Goal: Transaction & Acquisition: Purchase product/service

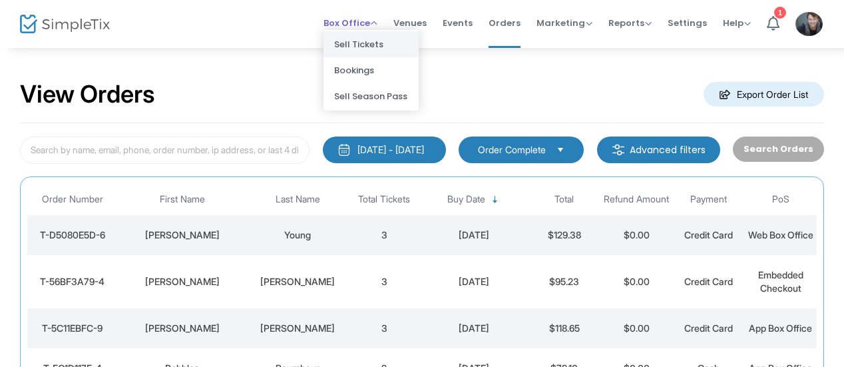
click at [376, 49] on li "Sell Tickets" at bounding box center [371, 44] width 95 height 26
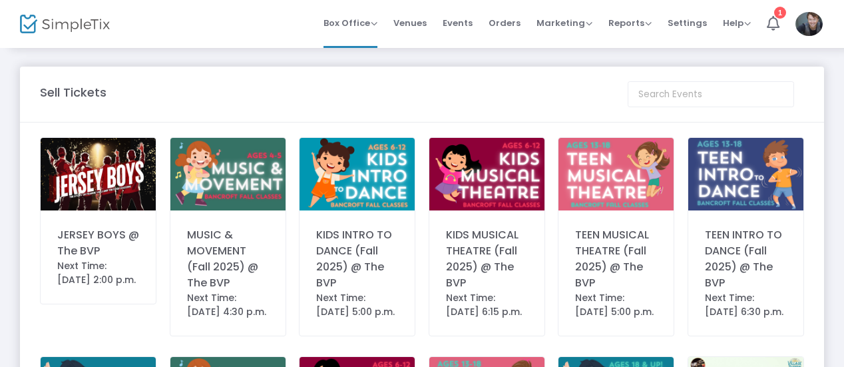
click at [103, 251] on div "JERSEY BOYS @ The BVP" at bounding box center [98, 243] width 82 height 32
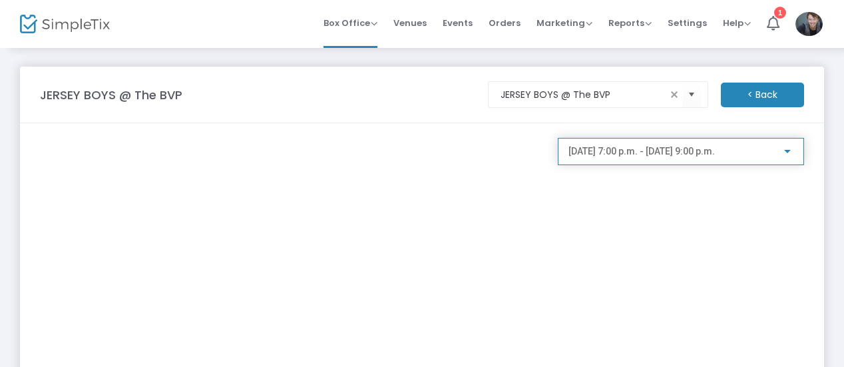
click at [621, 153] on span "[DATE] 7:00 p.m. - [DATE] 9:00 p.m." at bounding box center [642, 151] width 147 height 11
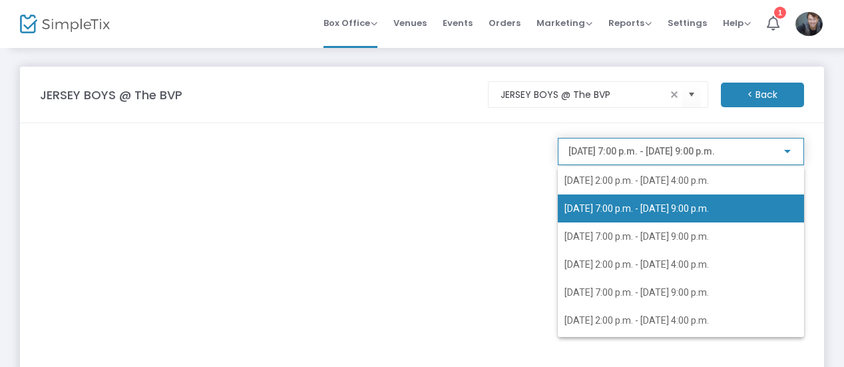
click at [765, 99] on div at bounding box center [422, 183] width 844 height 367
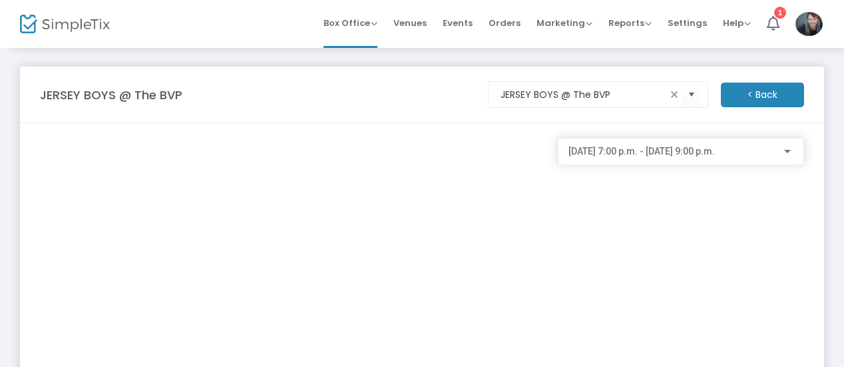
click at [759, 99] on m-button "< Back" at bounding box center [762, 95] width 83 height 25
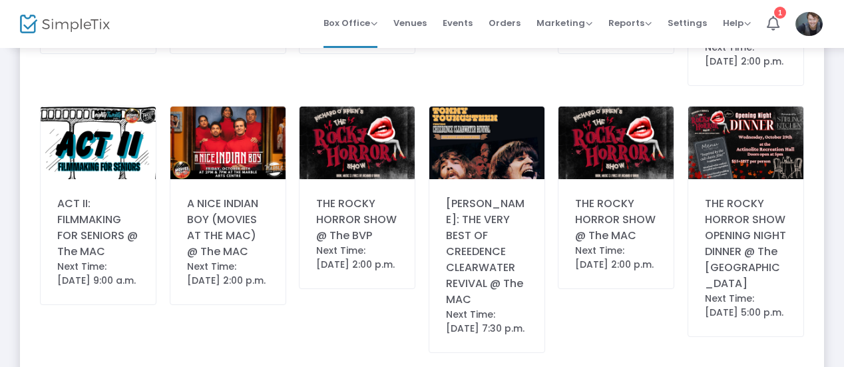
scroll to position [740, 0]
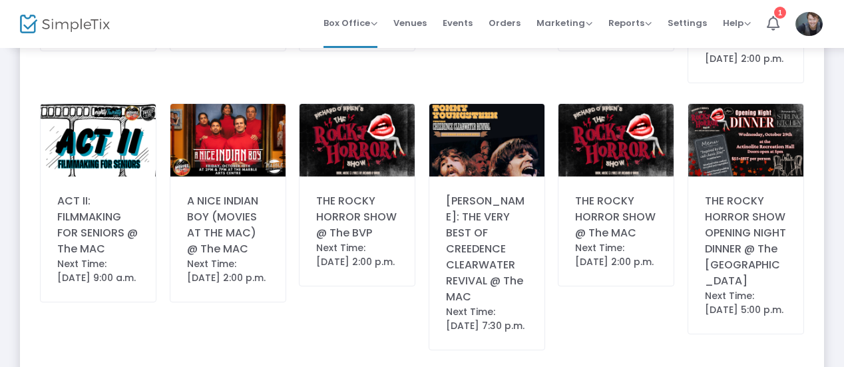
click at [618, 225] on div "THE ROCKY HORROR SHOW @ The MAC" at bounding box center [616, 217] width 82 height 48
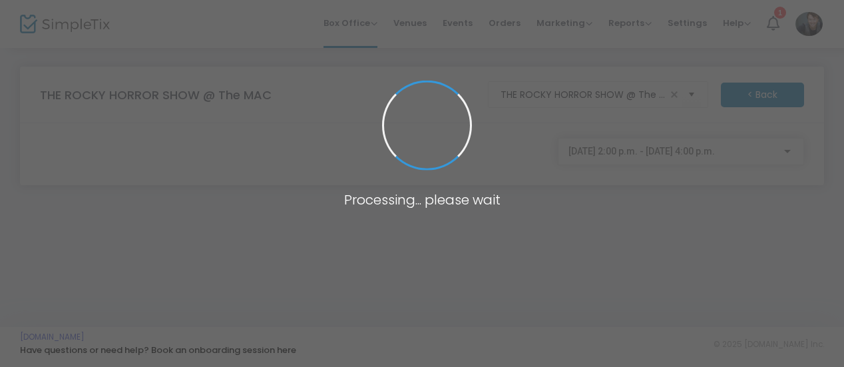
scroll to position [0, 0]
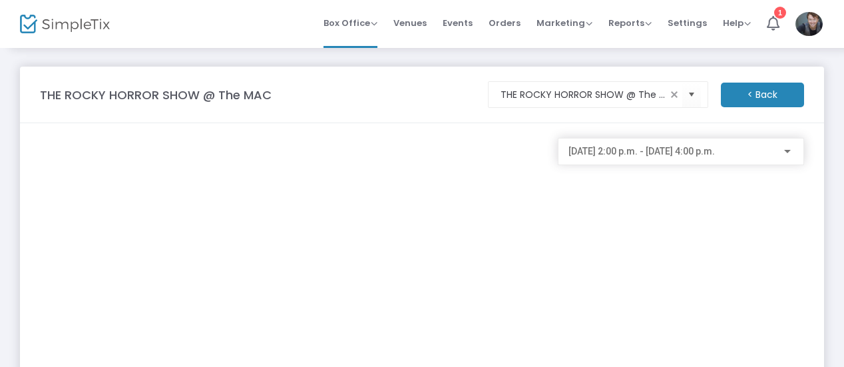
click at [626, 153] on span "[DATE] 2:00 p.m. - [DATE] 4:00 p.m." at bounding box center [642, 151] width 147 height 11
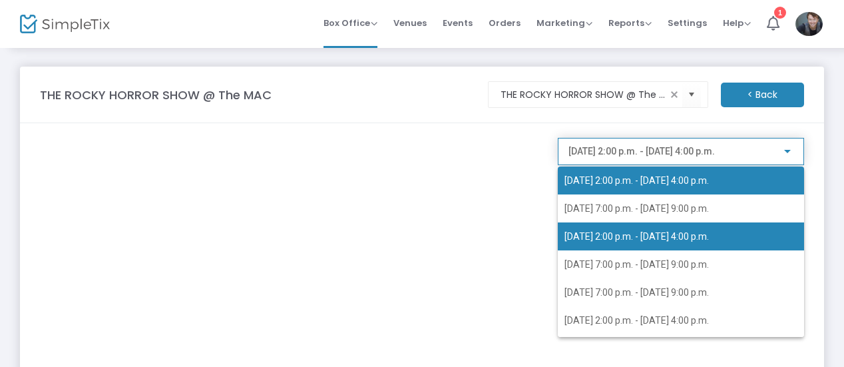
click at [623, 235] on span "2025-10-30 @ 2:00 p.m. - 2025-10-30 @ 4:00 p.m." at bounding box center [637, 236] width 145 height 11
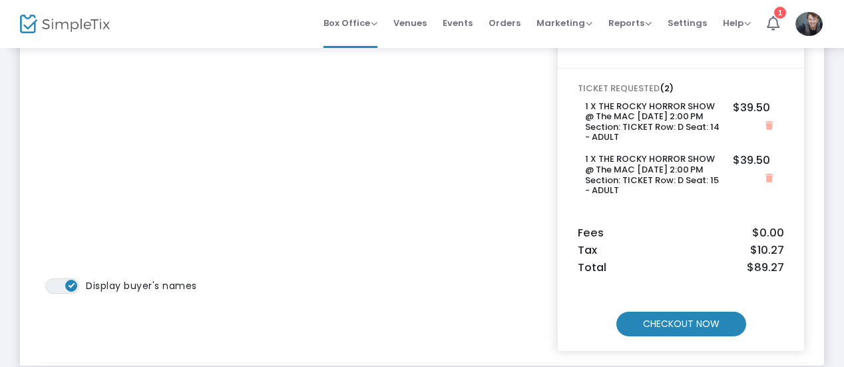
scroll to position [158, 0]
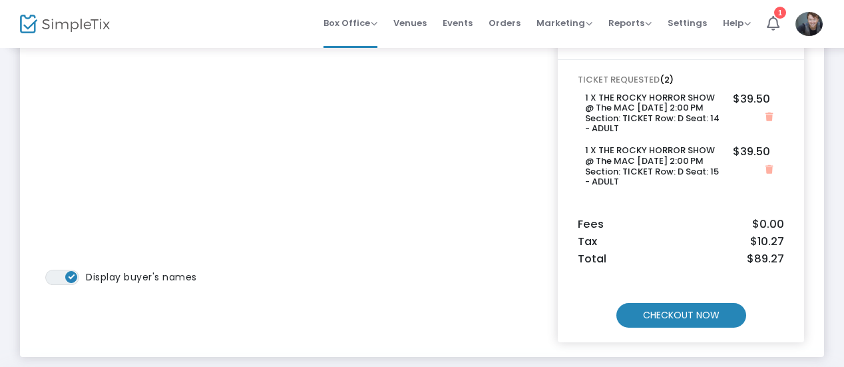
click at [656, 313] on m-button "CHECKOUT NOW" at bounding box center [682, 315] width 130 height 25
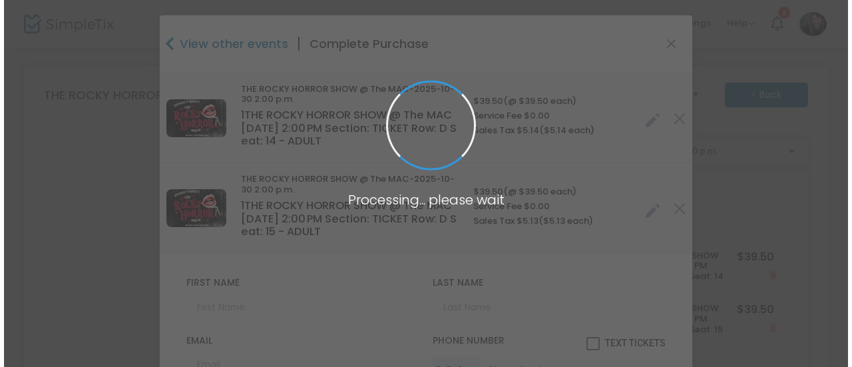
scroll to position [0, 0]
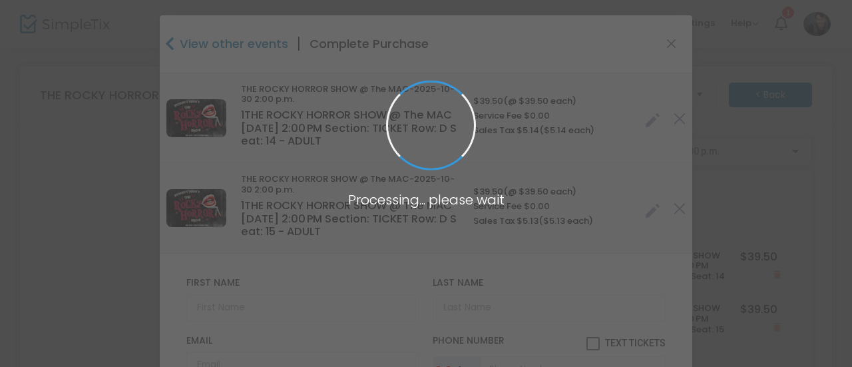
type input "Ontario"
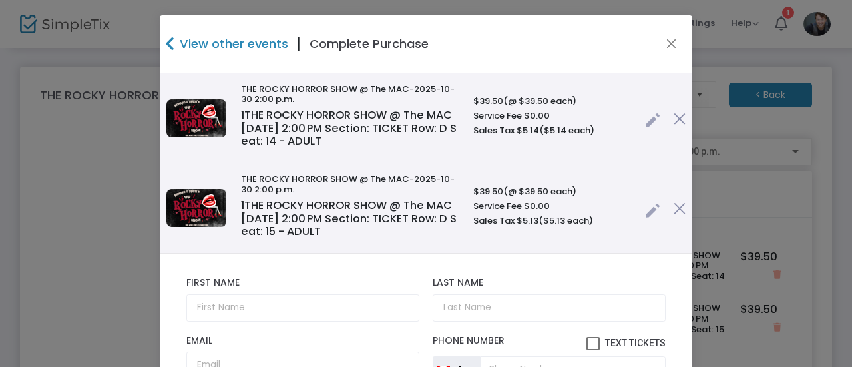
scroll to position [148, 0]
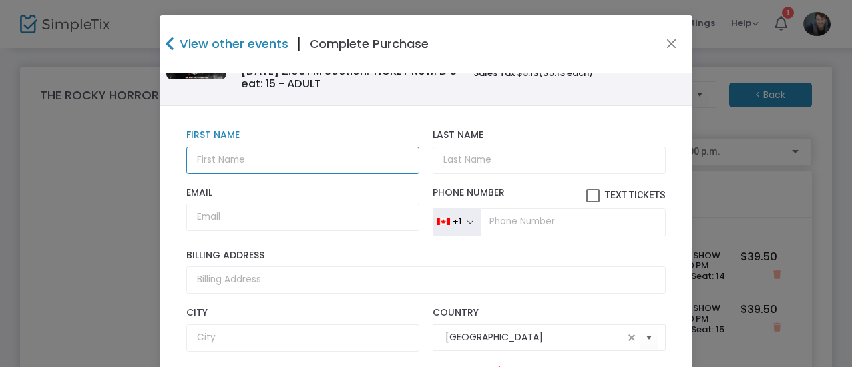
click at [282, 155] on input "text" at bounding box center [302, 160] width 233 height 27
type input "Melissa"
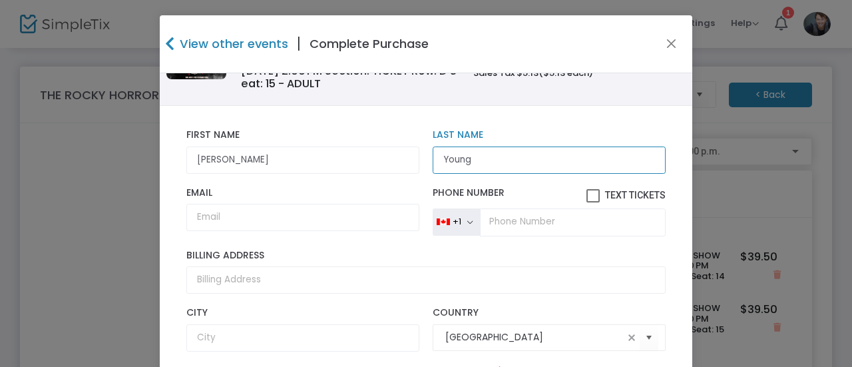
type input "Young"
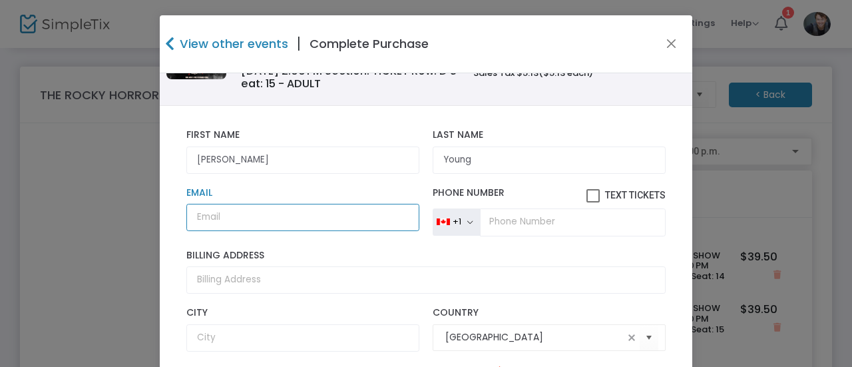
click at [351, 214] on input "Email" at bounding box center [302, 217] width 233 height 27
paste input "lhicks@cl.belleville.ca"
type input "lhicks@cl.belleville.ca"
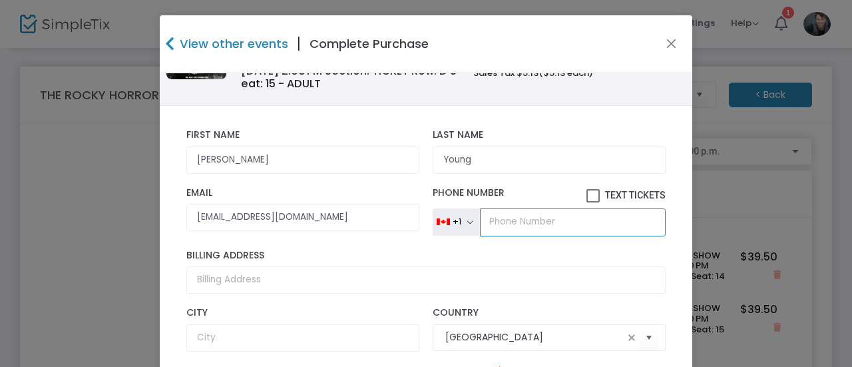
click at [550, 227] on input "tel" at bounding box center [573, 222] width 186 height 28
paste input "(613) 403-0325"
type input "(613) 403-0325"
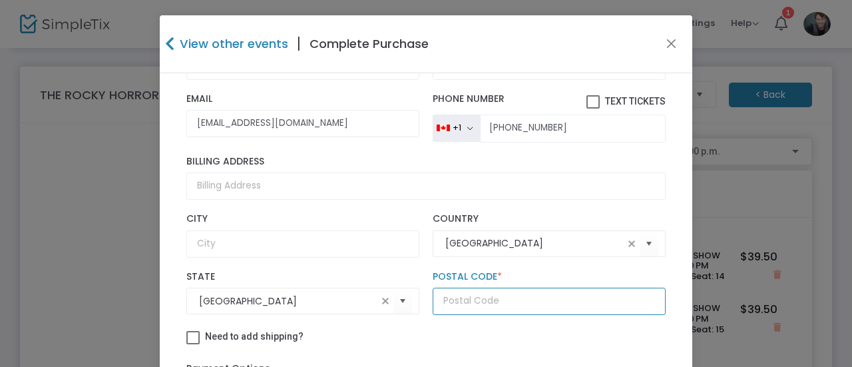
click at [521, 302] on input "text" at bounding box center [549, 301] width 233 height 27
paste input "K8N4Z5"
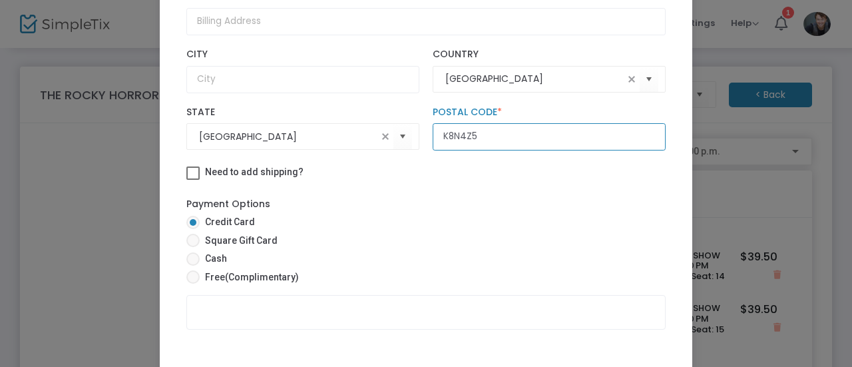
type input "K8N4Z5"
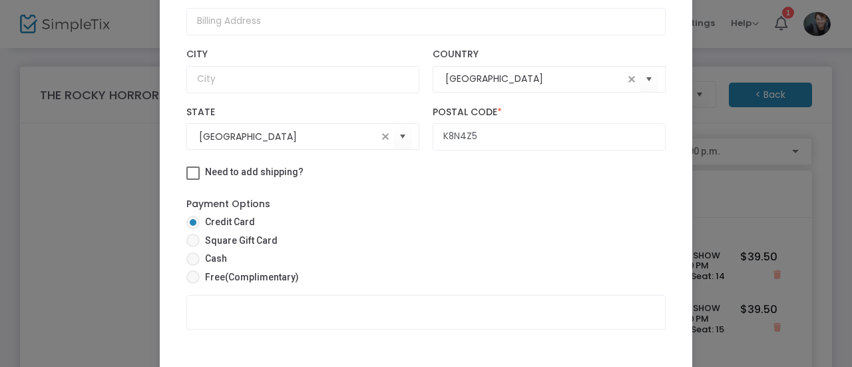
click at [200, 275] on span "Free (Complimentary)" at bounding box center [249, 277] width 99 height 14
click at [193, 284] on input "Free (Complimentary)" at bounding box center [192, 284] width 1 height 1
radio input "true"
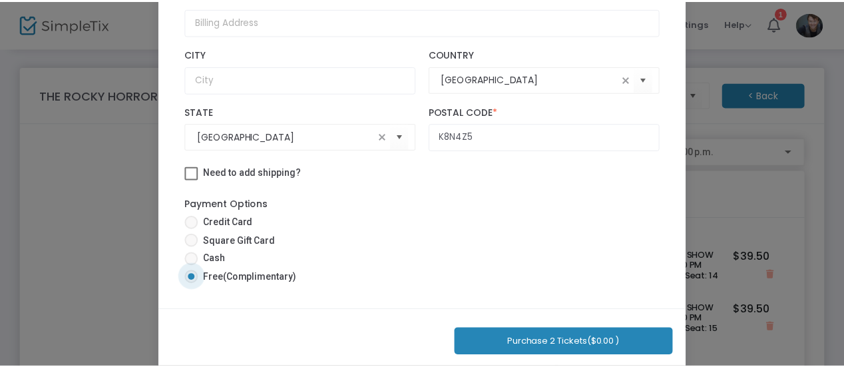
scroll to position [249, 0]
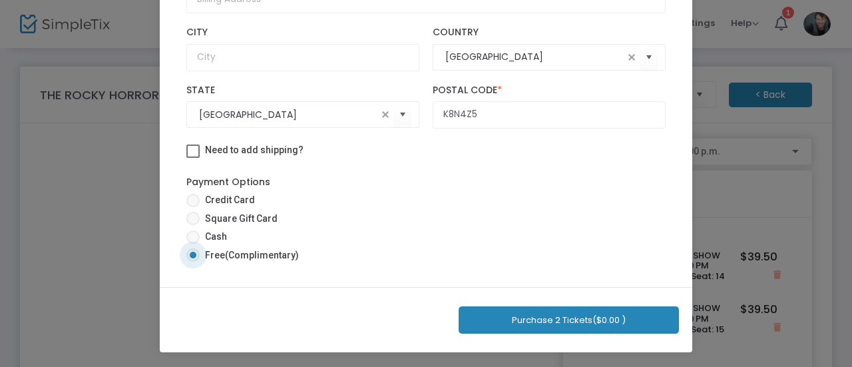
click at [585, 316] on button "Purchase 2 Tickets ($0.00 )" at bounding box center [569, 319] width 220 height 27
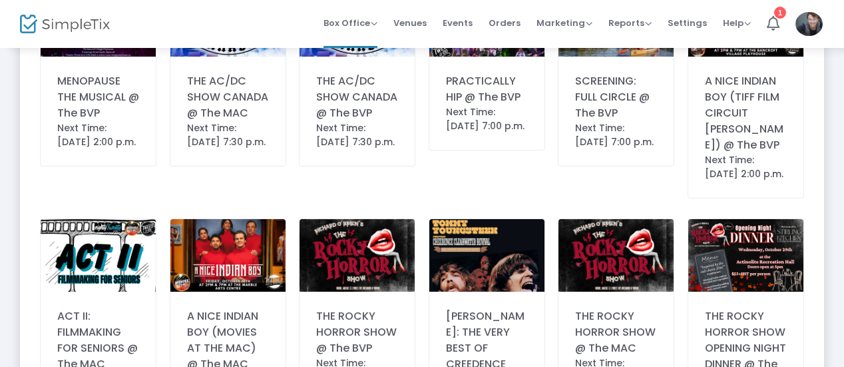
scroll to position [666, 0]
